Goal: Use online tool/utility

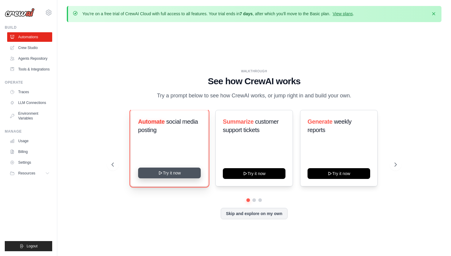
click at [163, 173] on button "Try it now" at bounding box center [169, 172] width 63 height 11
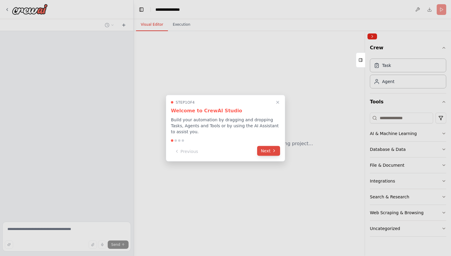
click at [278, 152] on button "Next" at bounding box center [268, 151] width 23 height 10
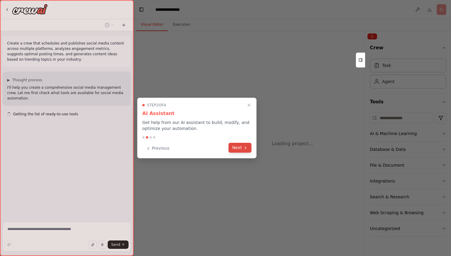
click at [249, 146] on button "Next" at bounding box center [240, 148] width 23 height 10
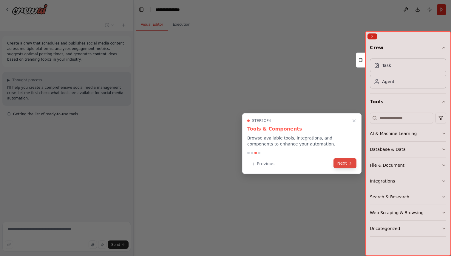
click at [339, 161] on button "Next" at bounding box center [345, 163] width 23 height 10
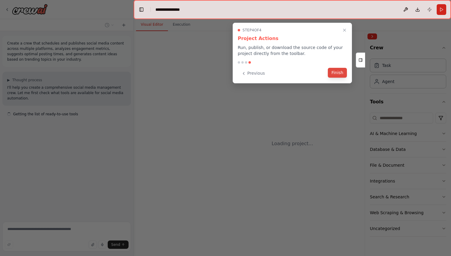
click at [343, 72] on button "Finish" at bounding box center [337, 73] width 19 height 10
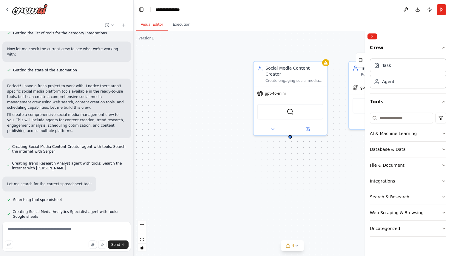
scroll to position [194, 0]
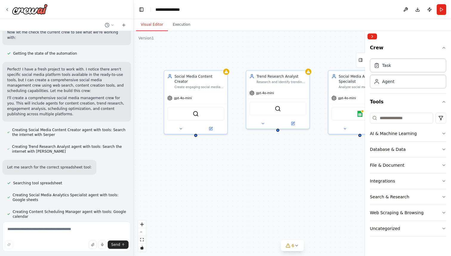
drag, startPoint x: 261, startPoint y: 162, endPoint x: 172, endPoint y: 158, distance: 88.4
click at [172, 158] on div "Social Media Content Creator Create engaging social media content tailored to {…" at bounding box center [292, 143] width 317 height 225
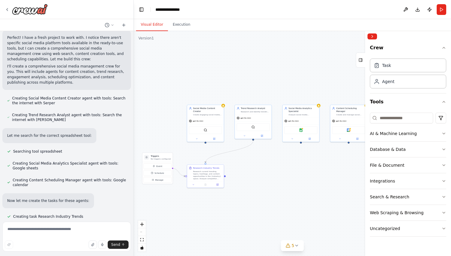
scroll to position [238, 0]
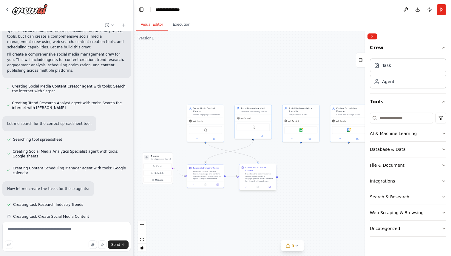
drag, startPoint x: 290, startPoint y: 181, endPoint x: 260, endPoint y: 169, distance: 32.1
click at [260, 169] on div ".deletable-edge-delete-btn { width: 20px; height: 20px; border: 0px solid #ffff…" at bounding box center [292, 143] width 317 height 225
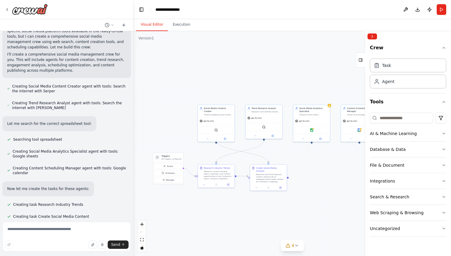
drag, startPoint x: 259, startPoint y: 206, endPoint x: 269, endPoint y: 206, distance: 10.7
click at [269, 206] on div ".deletable-edge-delete-btn { width: 20px; height: 20px; border: 0px solid #ffff…" at bounding box center [292, 143] width 317 height 225
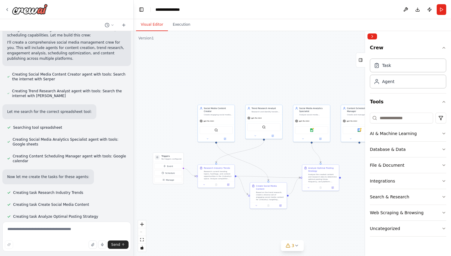
scroll to position [262, 0]
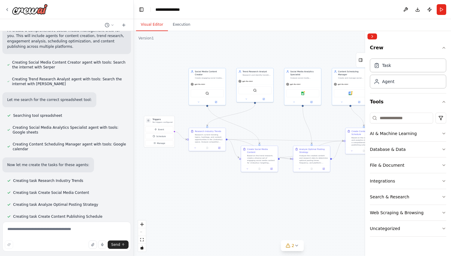
drag, startPoint x: 276, startPoint y: 221, endPoint x: 267, endPoint y: 185, distance: 37.5
click at [267, 185] on div ".deletable-edge-delete-btn { width: 20px; height: 20px; border: 0px solid #ffff…" at bounding box center [292, 143] width 317 height 225
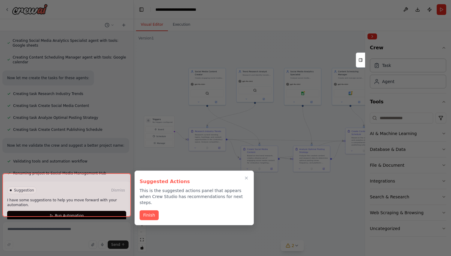
scroll to position [354, 0]
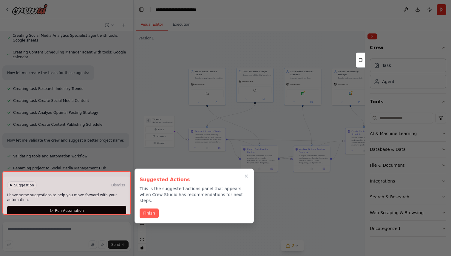
click at [146, 212] on div "Suggested Actions This is the suggested actions panel that appears when Crew St…" at bounding box center [194, 196] width 119 height 55
click at [150, 208] on button "Finish" at bounding box center [149, 213] width 19 height 10
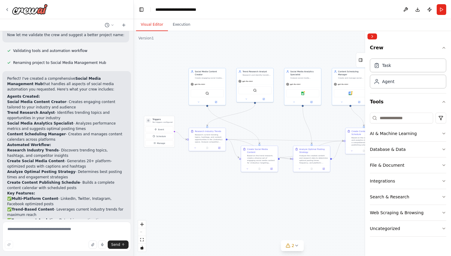
scroll to position [459, 0]
click at [182, 27] on button "Execution" at bounding box center [181, 24] width 27 height 13
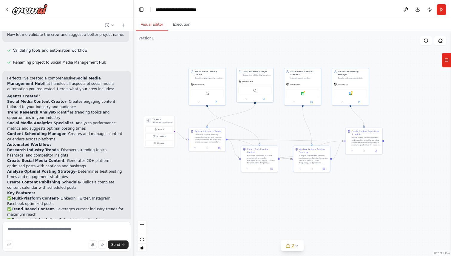
click at [155, 24] on button "Visual Editor" at bounding box center [152, 24] width 32 height 13
click at [291, 245] on div "2" at bounding box center [290, 245] width 9 height 6
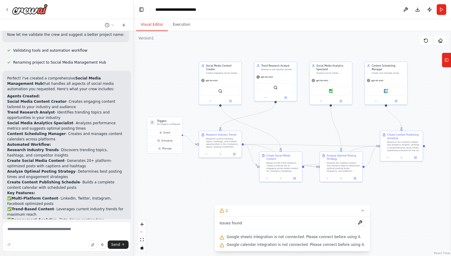
drag, startPoint x: 288, startPoint y: 124, endPoint x: 317, endPoint y: 126, distance: 28.7
click at [317, 126] on div ".deletable-edge-delete-btn { width: 20px; height: 20px; border: 0px solid #ffff…" at bounding box center [292, 143] width 317 height 225
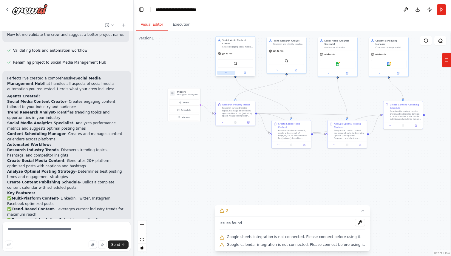
click at [226, 71] on icon at bounding box center [226, 72] width 3 height 3
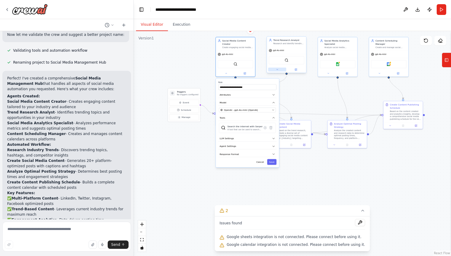
click at [278, 70] on icon at bounding box center [277, 69] width 3 height 3
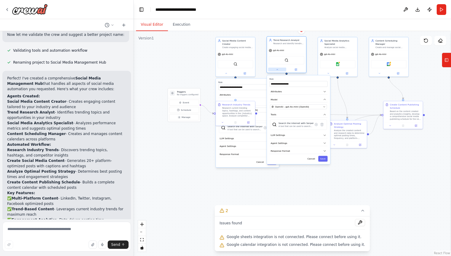
click at [278, 70] on icon at bounding box center [277, 69] width 3 height 3
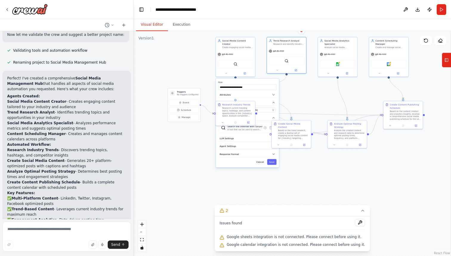
click at [277, 79] on div "**********" at bounding box center [247, 122] width 63 height 89
click at [245, 179] on div ".deletable-edge-delete-btn { width: 20px; height: 20px; border: 0px solid #ffff…" at bounding box center [292, 143] width 317 height 225
click at [261, 159] on button "Cancel" at bounding box center [259, 162] width 11 height 6
click at [245, 50] on div "gpt-4o-mini" at bounding box center [235, 53] width 39 height 7
click at [226, 71] on icon at bounding box center [226, 72] width 3 height 3
